Goal: Use online tool/utility

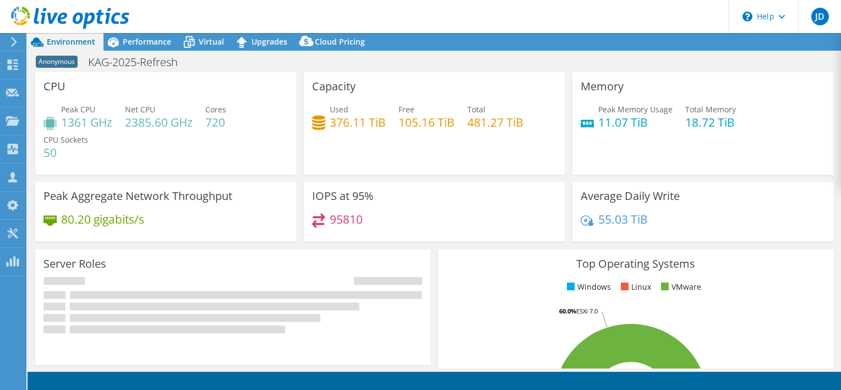
select select "USD"
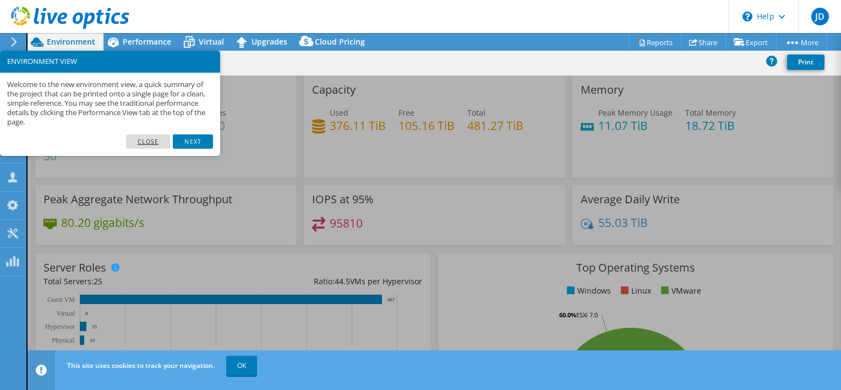
click at [151, 141] on link "Close" at bounding box center [148, 141] width 45 height 14
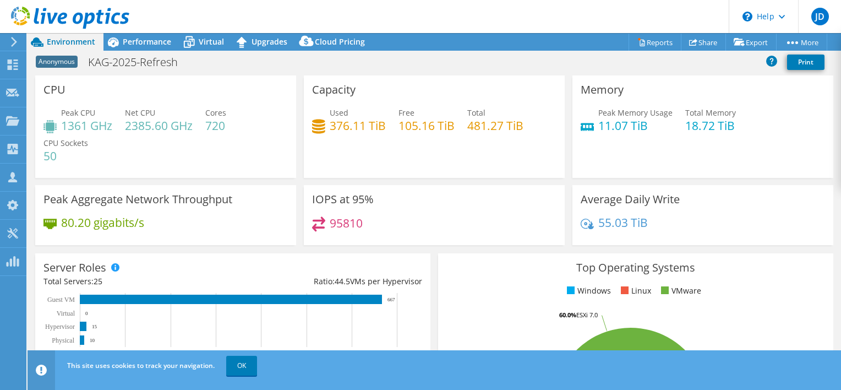
click at [74, 128] on h4 "1361 GHz" at bounding box center [86, 125] width 51 height 12
click at [59, 90] on h3 "CPU" at bounding box center [54, 90] width 22 height 12
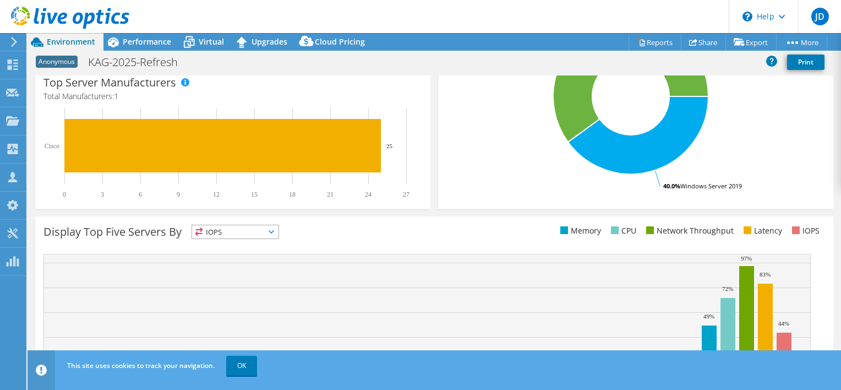
scroll to position [374, 0]
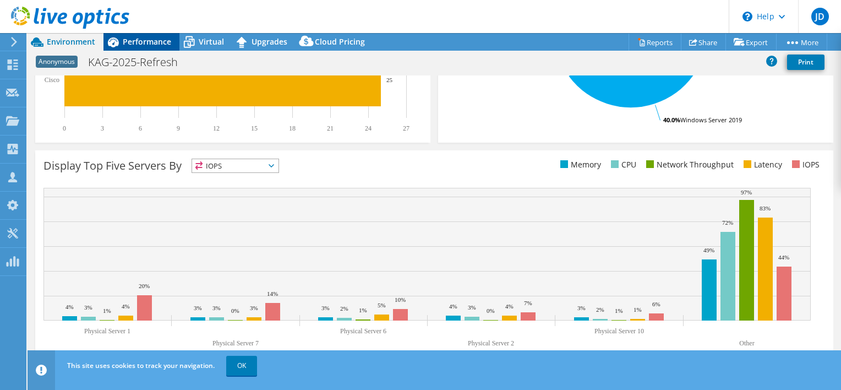
click at [156, 39] on span "Performance" at bounding box center [147, 41] width 48 height 10
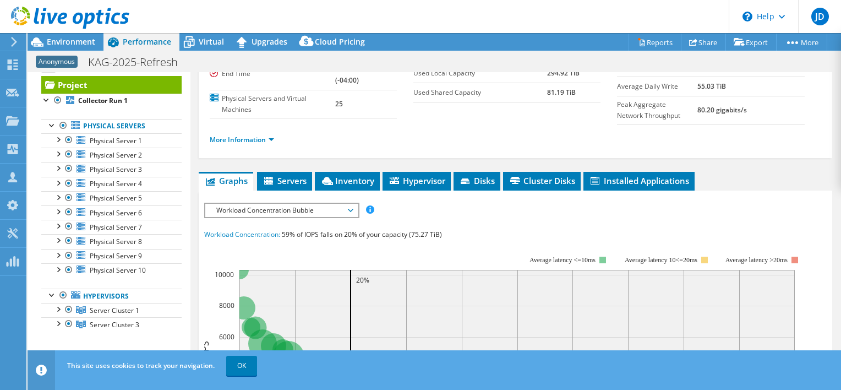
scroll to position [18, 0]
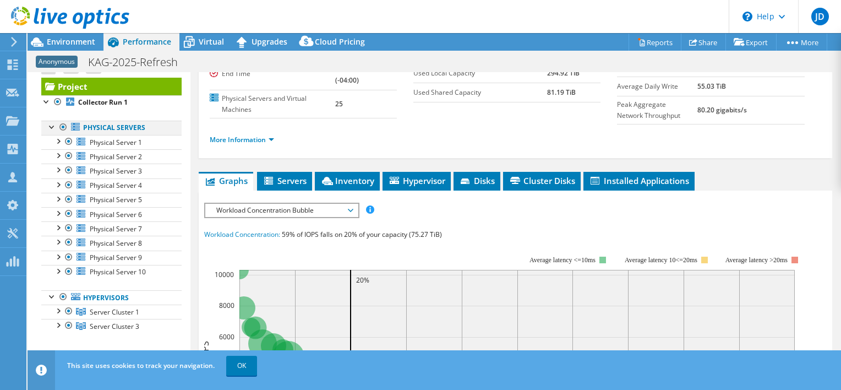
click at [61, 125] on div at bounding box center [63, 126] width 11 height 13
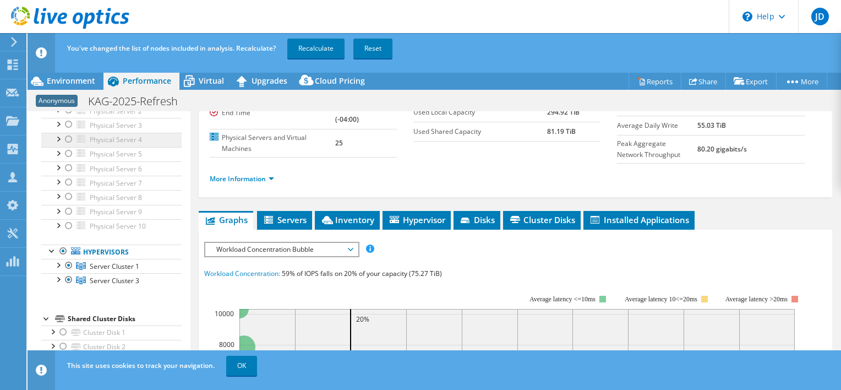
scroll to position [108, 0]
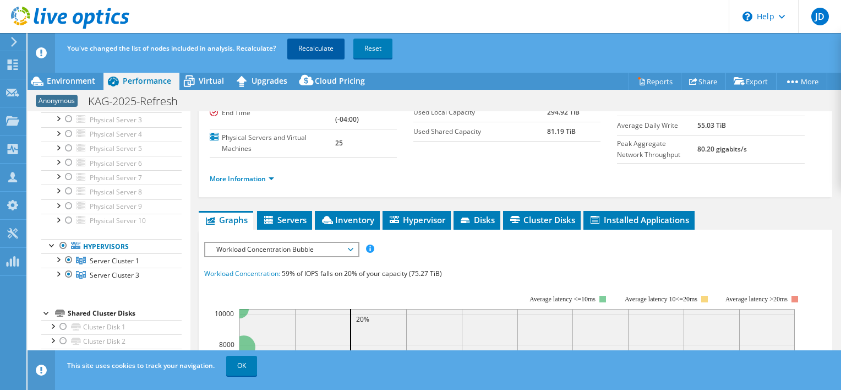
click at [319, 42] on link "Recalculate" at bounding box center [315, 49] width 57 height 20
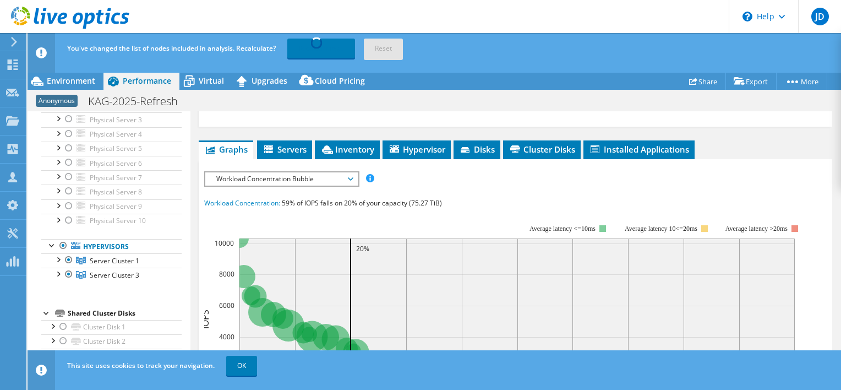
scroll to position [169, 0]
click at [330, 145] on icon at bounding box center [327, 149] width 11 height 8
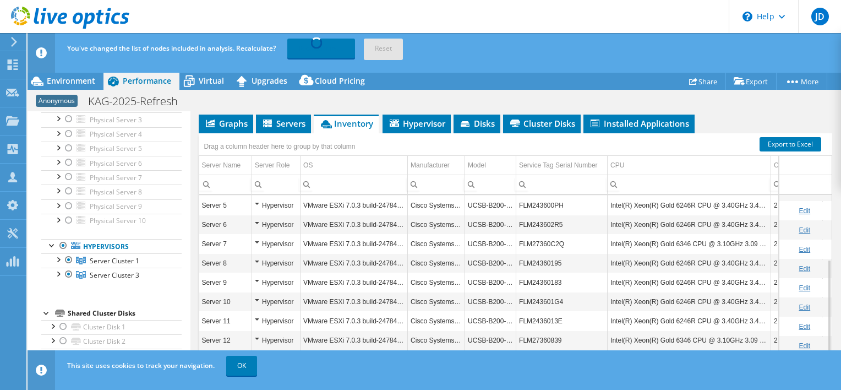
scroll to position [120, 0]
